Goal: Task Accomplishment & Management: Manage account settings

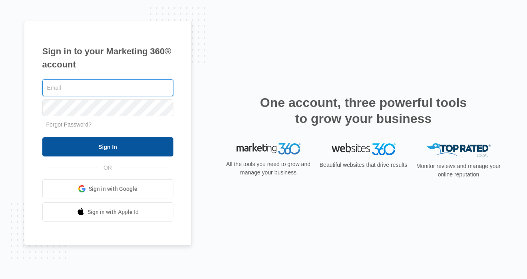
type input "[EMAIL_ADDRESS][DOMAIN_NAME]"
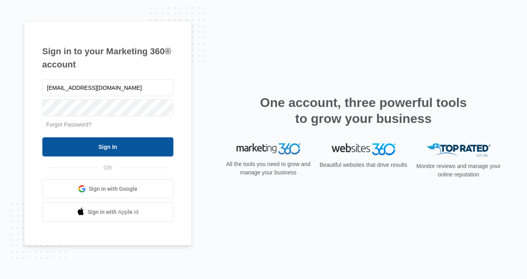
click at [124, 144] on input "Sign In" at bounding box center [107, 146] width 131 height 19
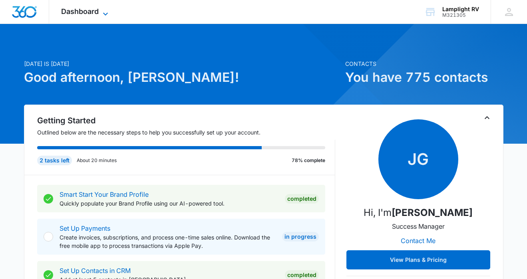
click at [109, 10] on icon at bounding box center [106, 14] width 10 height 10
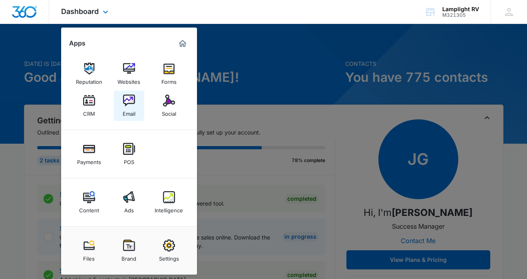
click at [128, 105] on img at bounding box center [129, 101] width 12 height 12
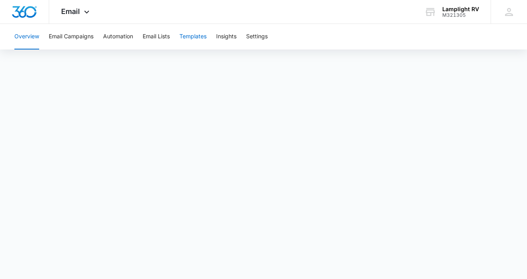
click at [198, 40] on button "Templates" at bounding box center [192, 37] width 27 height 26
click at [80, 36] on button "Email Campaigns" at bounding box center [71, 37] width 45 height 26
